Goal: Task Accomplishment & Management: Complete application form

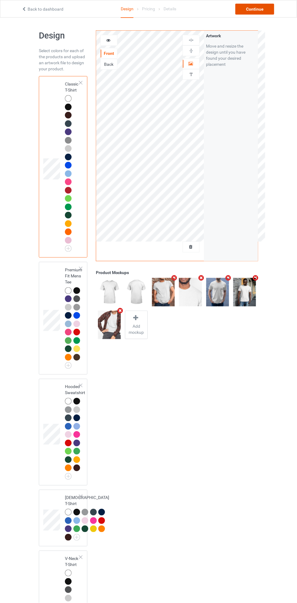
click at [262, 12] on div "Continue" at bounding box center [254, 9] width 39 height 11
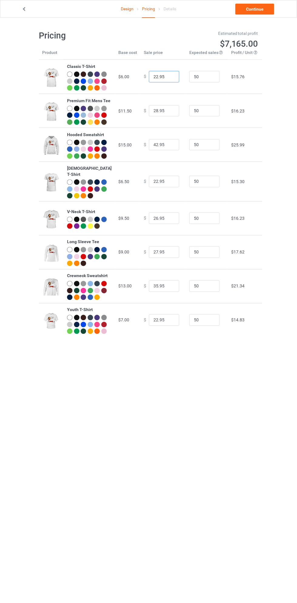
click at [150, 79] on input "22.95" at bounding box center [164, 77] width 30 height 12
type input "18.95"
click at [157, 151] on input "42.95" at bounding box center [164, 145] width 30 height 12
click at [151, 151] on input "42.95" at bounding box center [164, 145] width 30 height 12
type input "32.95"
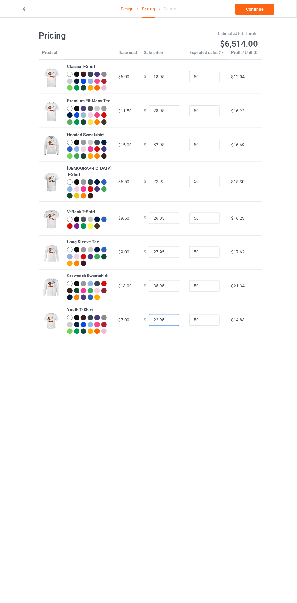
click at [153, 326] on input "22.95" at bounding box center [164, 320] width 30 height 12
type input "17.95"
click at [260, 11] on link "Continue" at bounding box center [254, 9] width 39 height 11
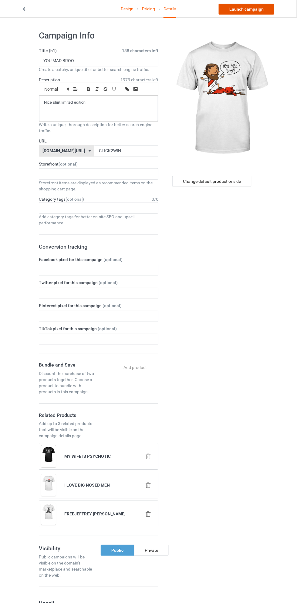
click at [262, 11] on link "Launch campaign" at bounding box center [246, 9] width 55 height 11
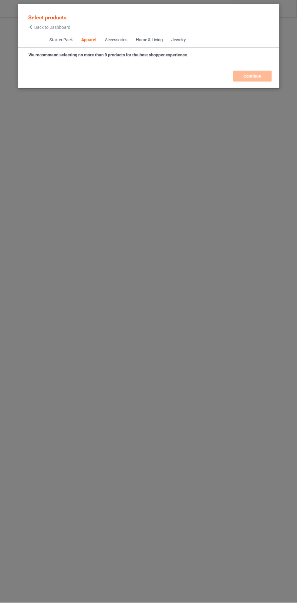
click at [45, 27] on span "Back to Dashboard" at bounding box center [52, 27] width 36 height 5
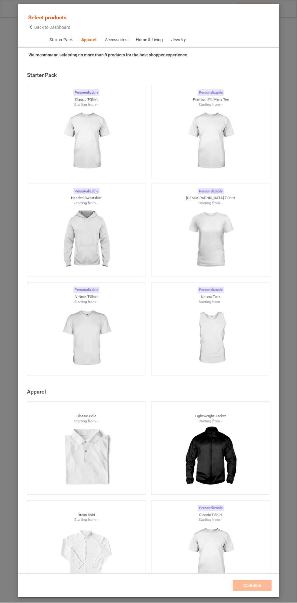
scroll to position [324, 0]
